Goal: Information Seeking & Learning: Understand process/instructions

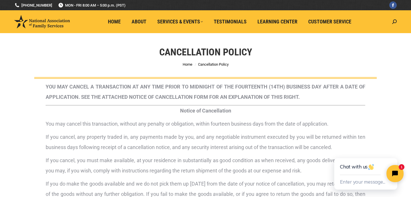
click at [387, 137] on div "YOU MAY CANCEL A TRANSACTION AT ANY TIME PRIOR TO MIDNIGHT OF THE FOURTEENTH (1…" at bounding box center [205, 190] width 371 height 223
click at [394, 154] on icon "Close chat widget" at bounding box center [394, 152] width 6 height 6
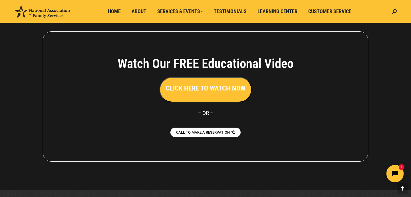
scroll to position [311, 0]
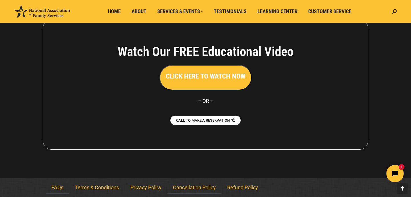
click at [60, 189] on link "FAQs" at bounding box center [57, 187] width 23 height 13
click at [59, 186] on link "FAQs" at bounding box center [57, 187] width 23 height 13
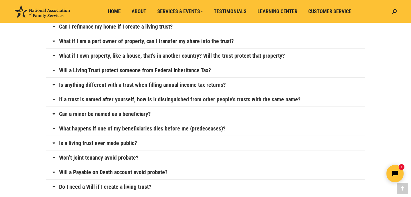
scroll to position [130, 0]
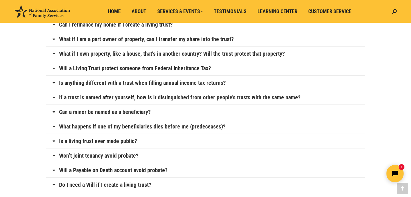
click at [214, 84] on link "Is anything different with a trust when filling annual income tax returns?" at bounding box center [142, 83] width 167 height 6
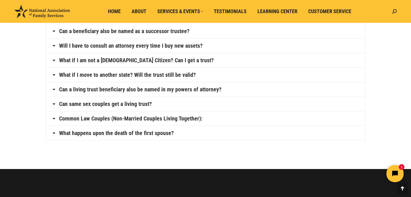
scroll to position [323, 0]
